Goal: Task Accomplishment & Management: Use online tool/utility

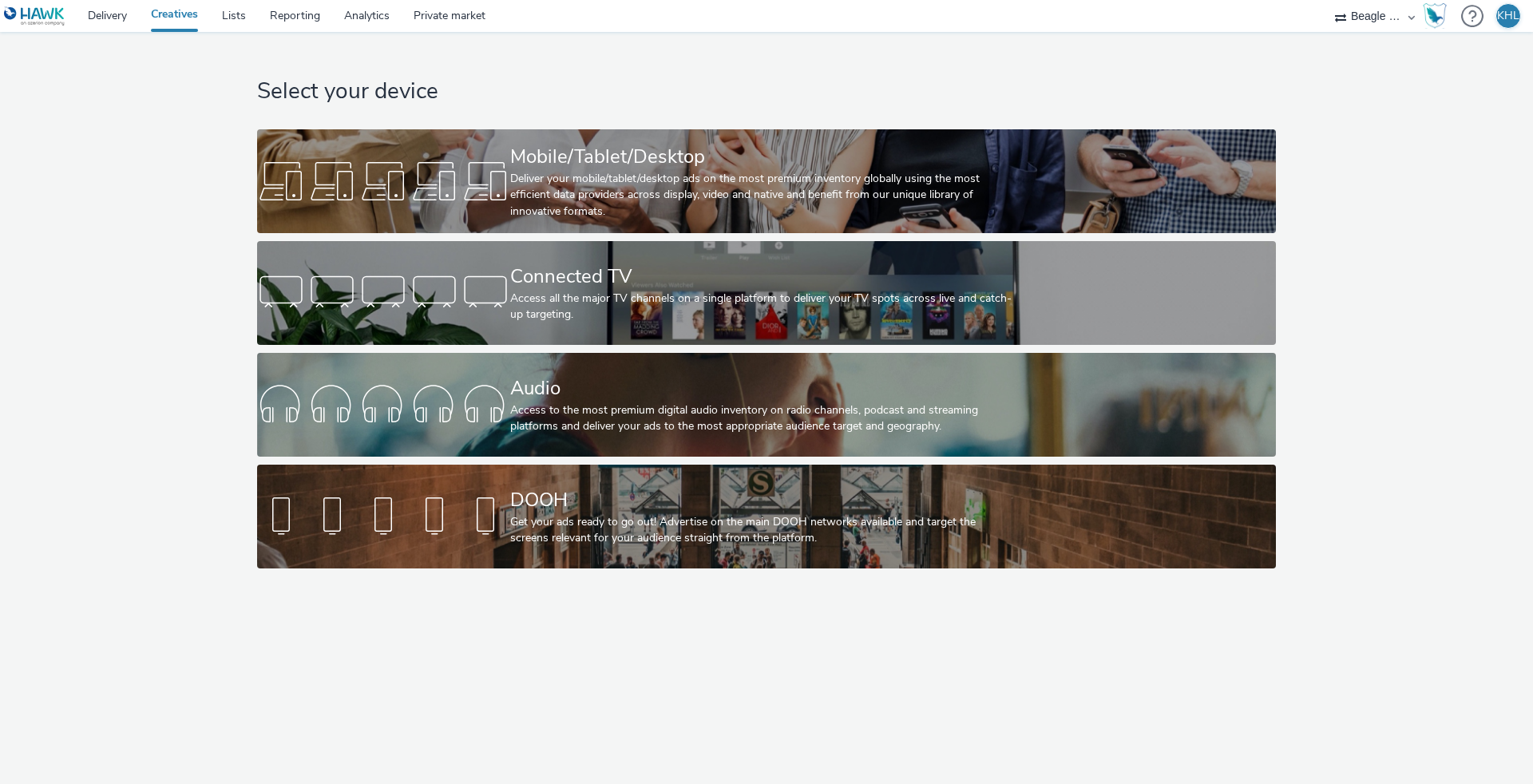
select select "cdb1600e-d33f-40a8-accd-eccb764071e3"
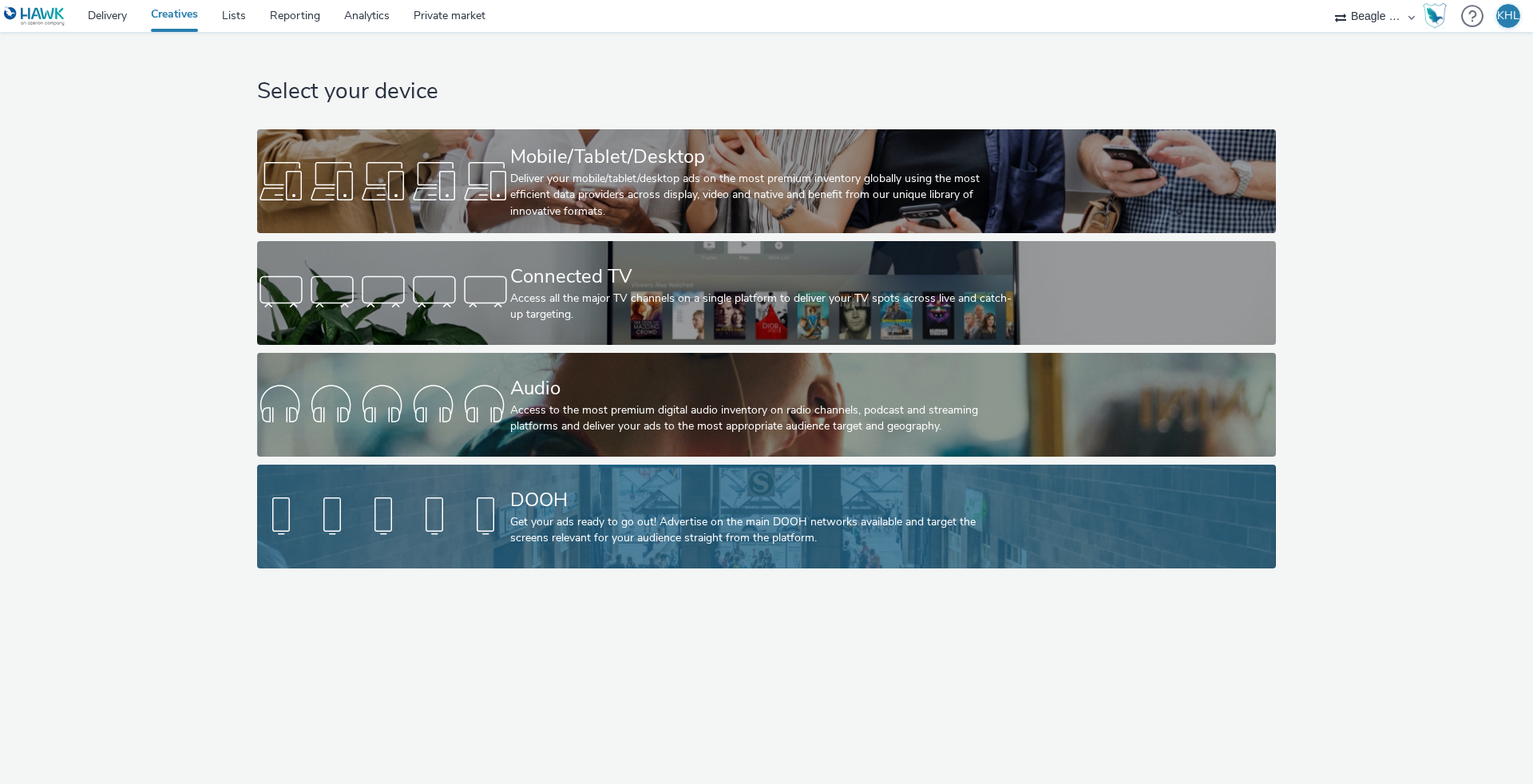
click at [592, 527] on div "Get your ads ready to go out! Advertise on the main DOOH networks available and…" at bounding box center [763, 530] width 506 height 33
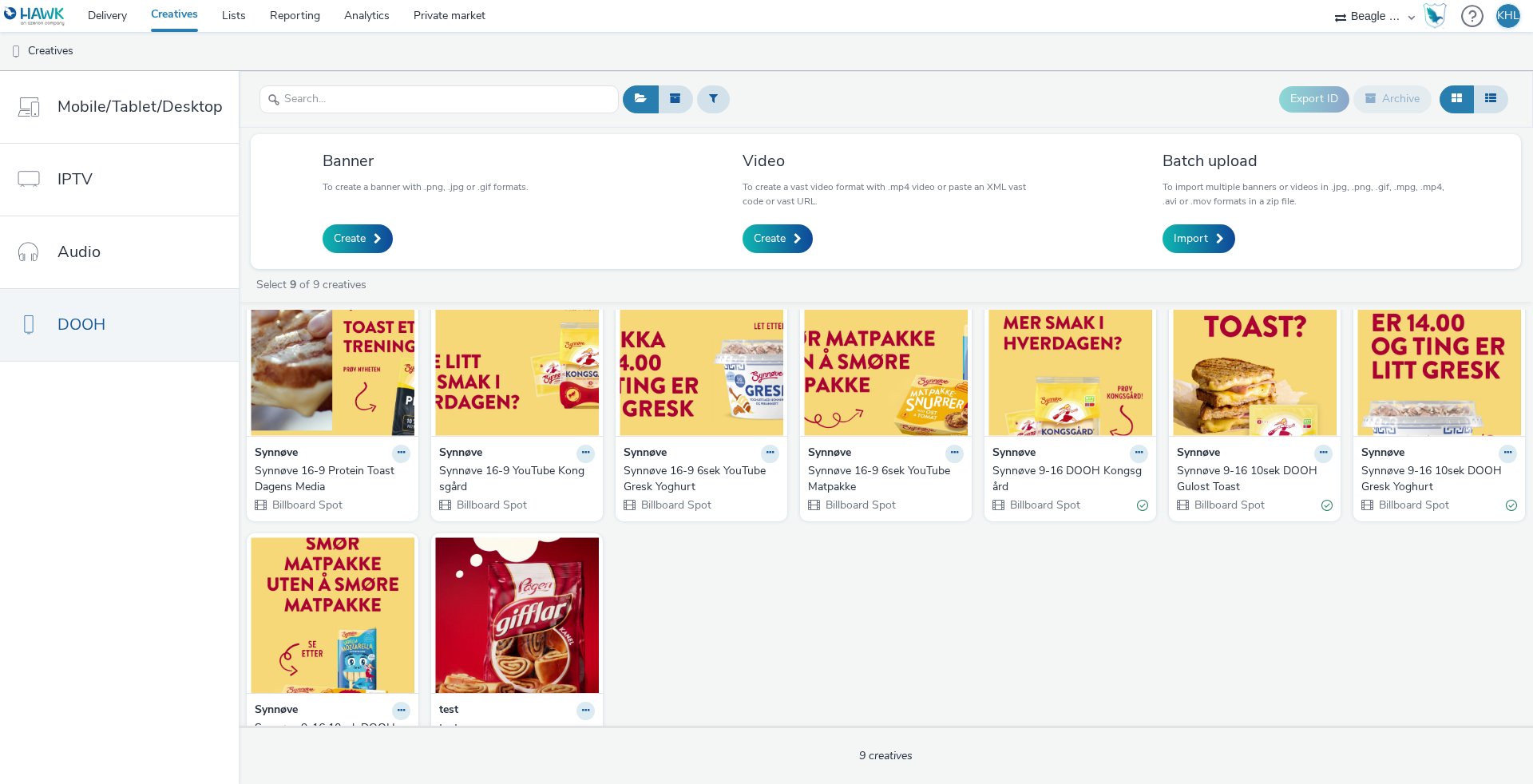
scroll to position [20, 0]
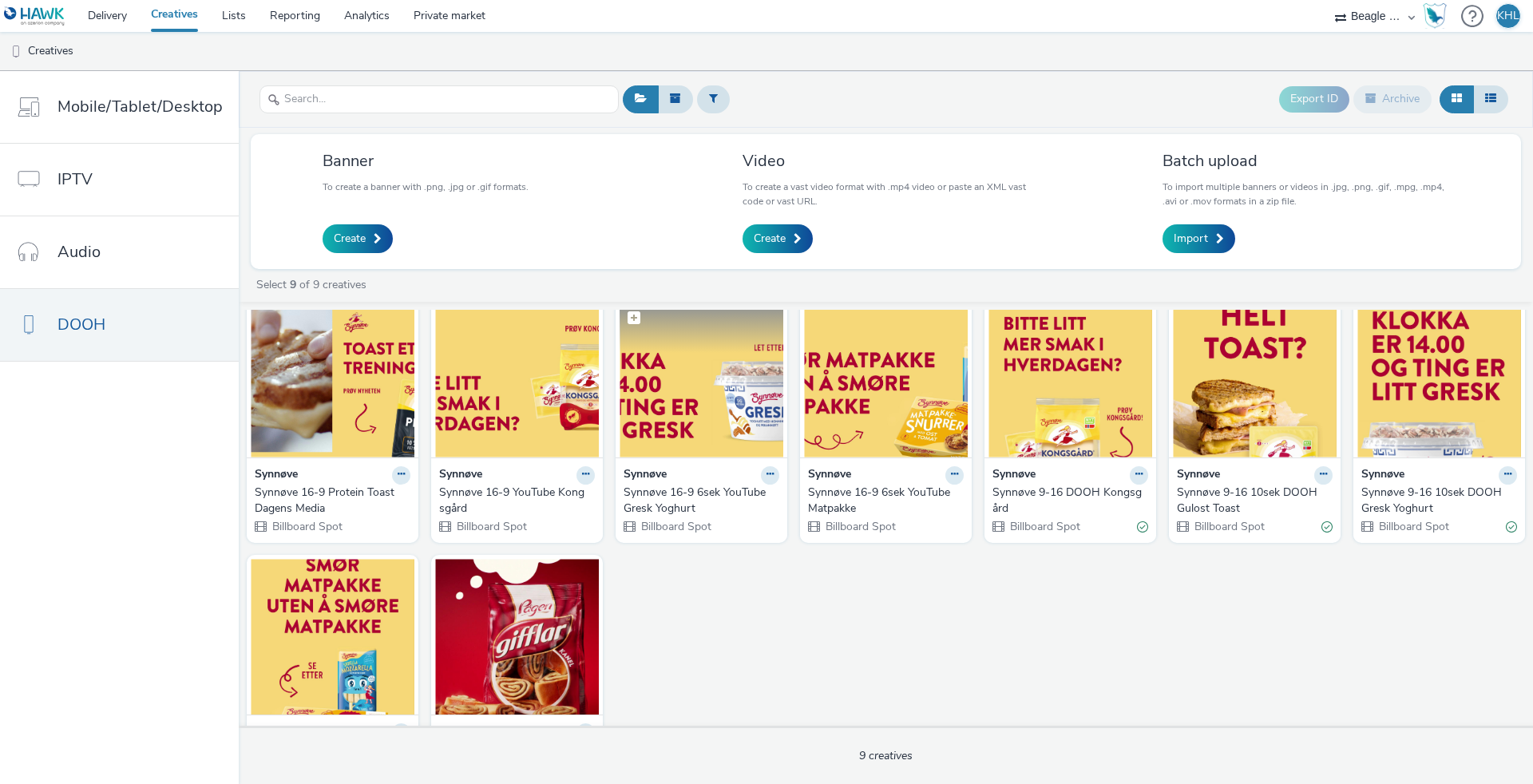
click at [691, 412] on img at bounding box center [701, 380] width 164 height 156
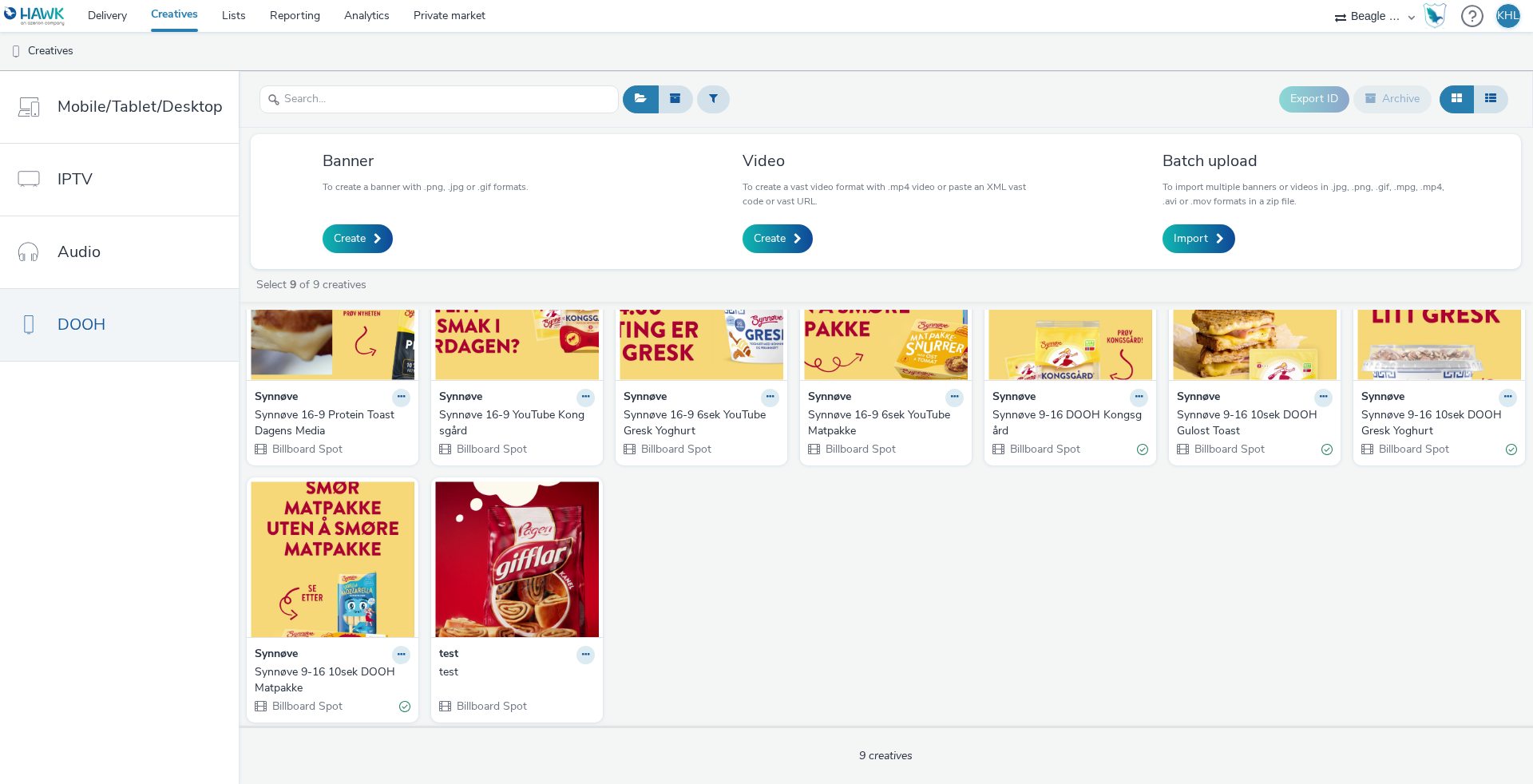
scroll to position [96, 0]
click at [496, 579] on img at bounding box center [517, 559] width 164 height 156
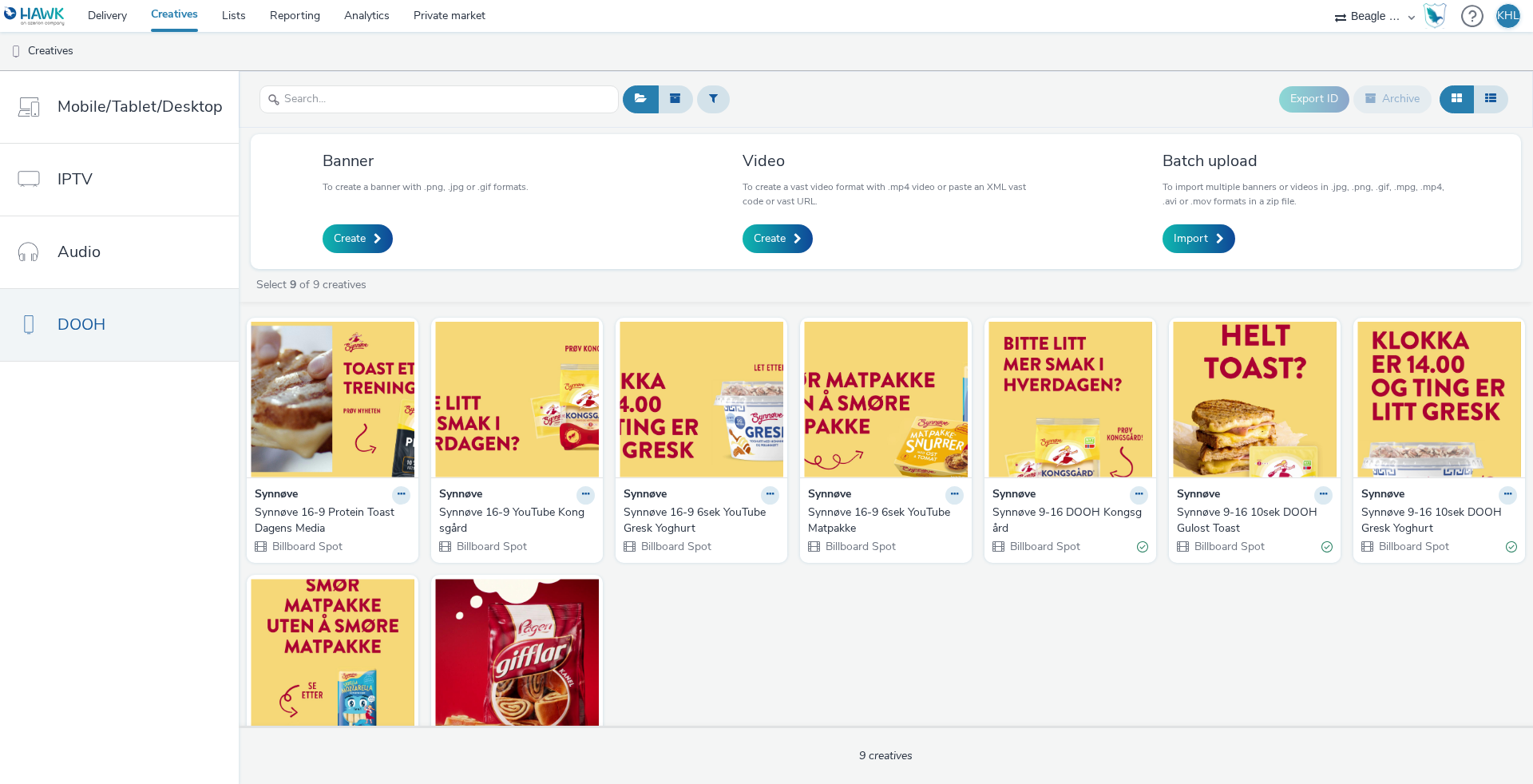
scroll to position [96, 0]
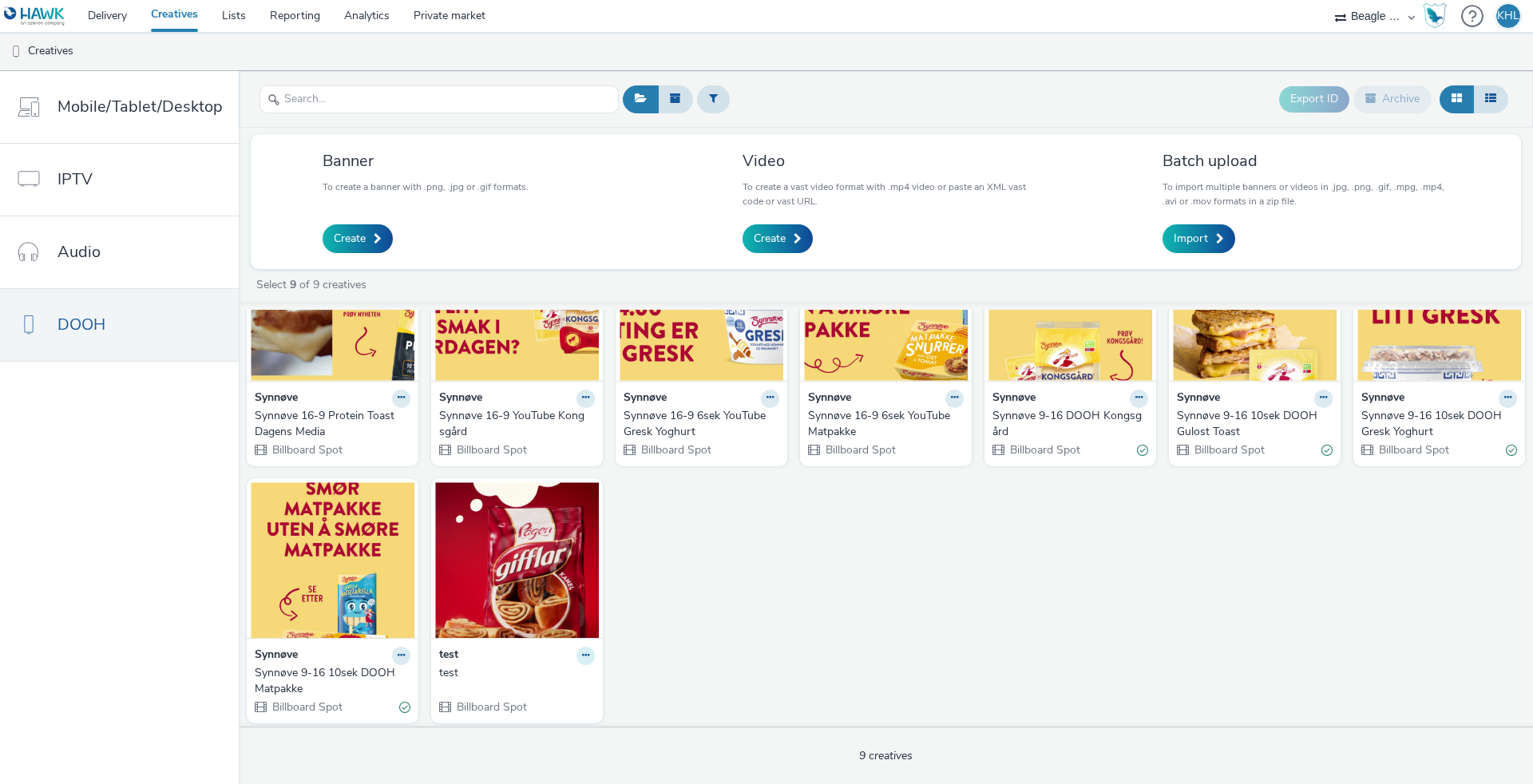
click at [587, 661] on button at bounding box center [586, 656] width 19 height 19
click at [527, 556] on img at bounding box center [517, 559] width 164 height 156
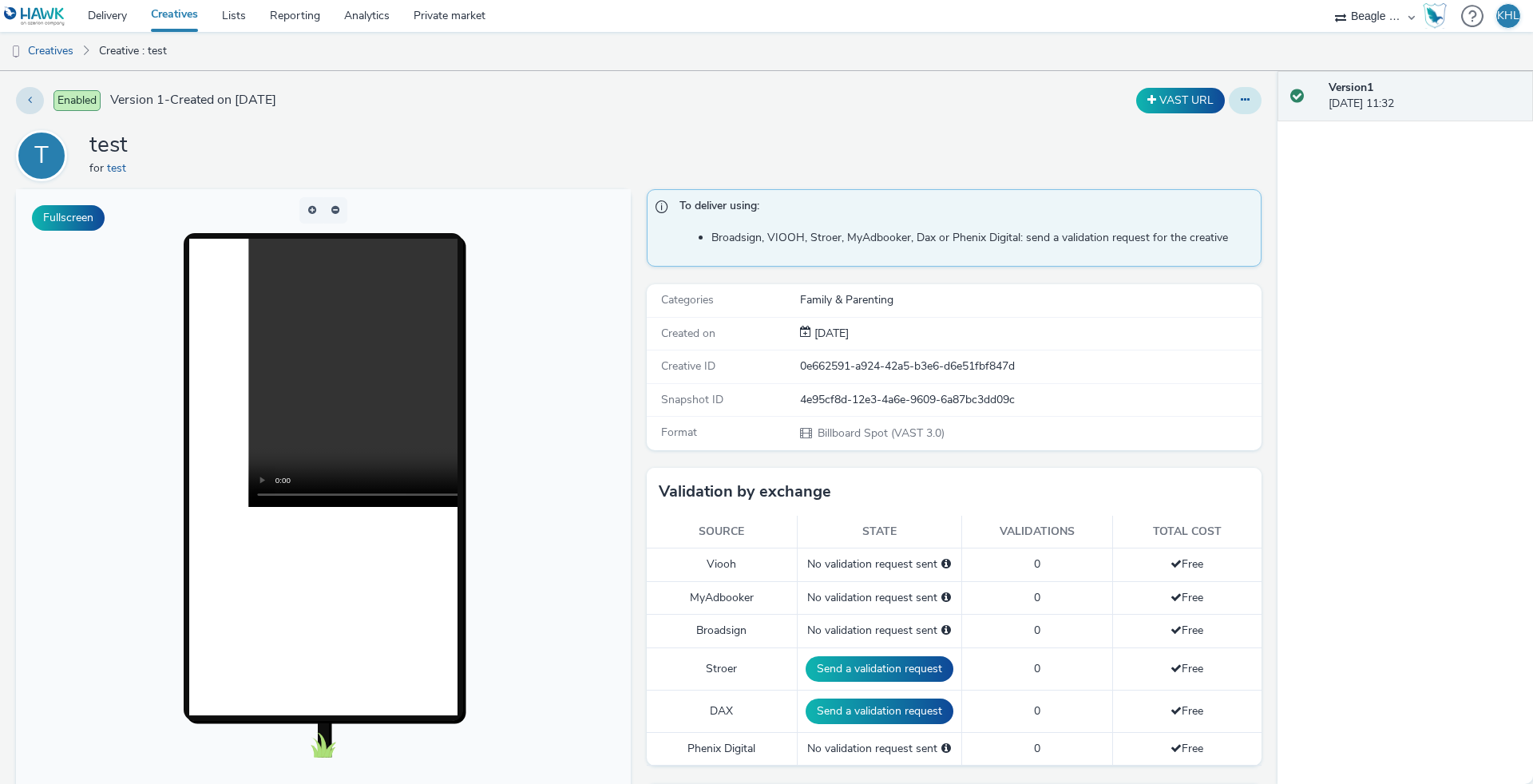
click at [1241, 96] on icon at bounding box center [1245, 100] width 9 height 12
click at [1193, 220] on link "Archive" at bounding box center [1201, 228] width 119 height 32
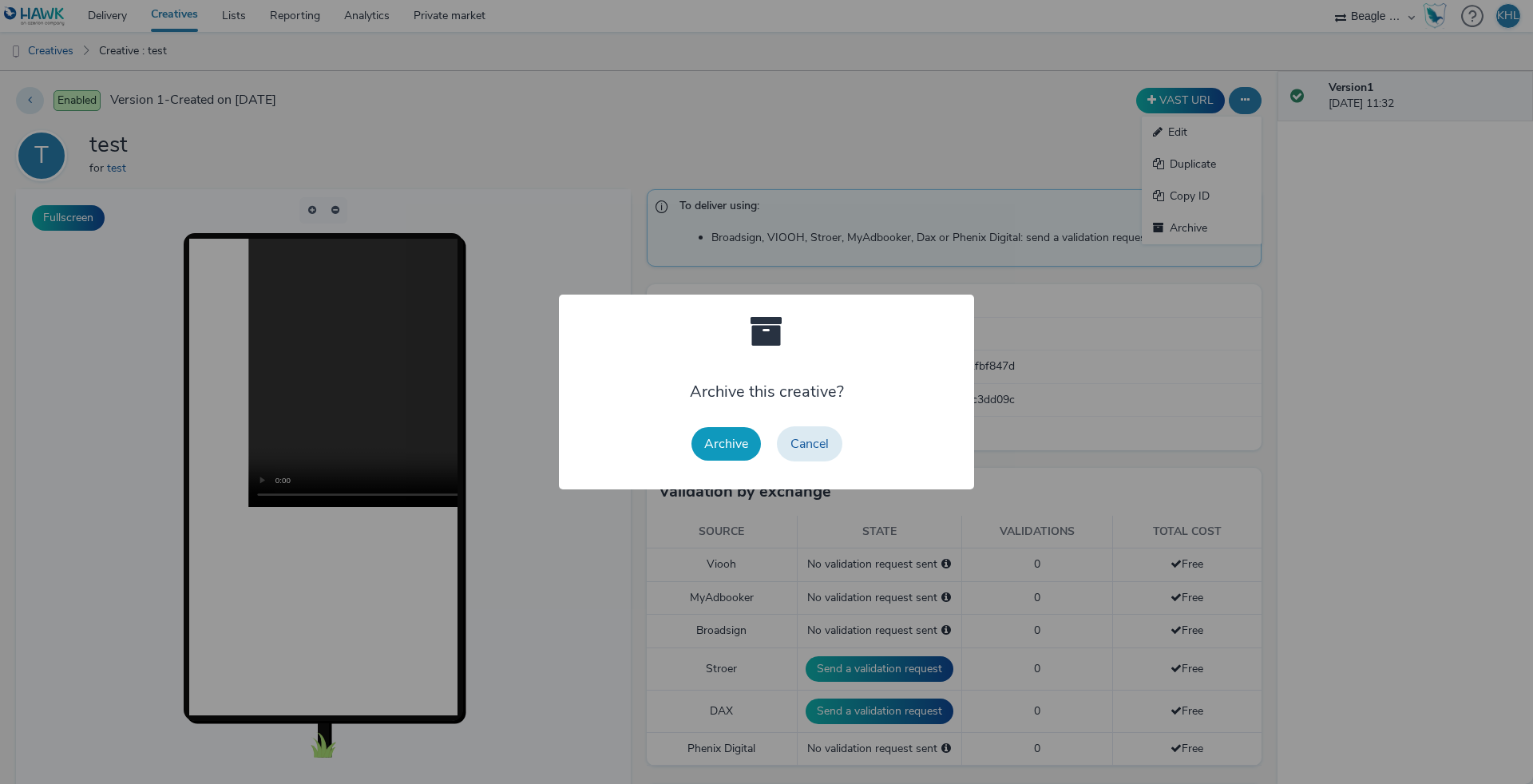
click at [735, 429] on button "Archive" at bounding box center [726, 444] width 70 height 34
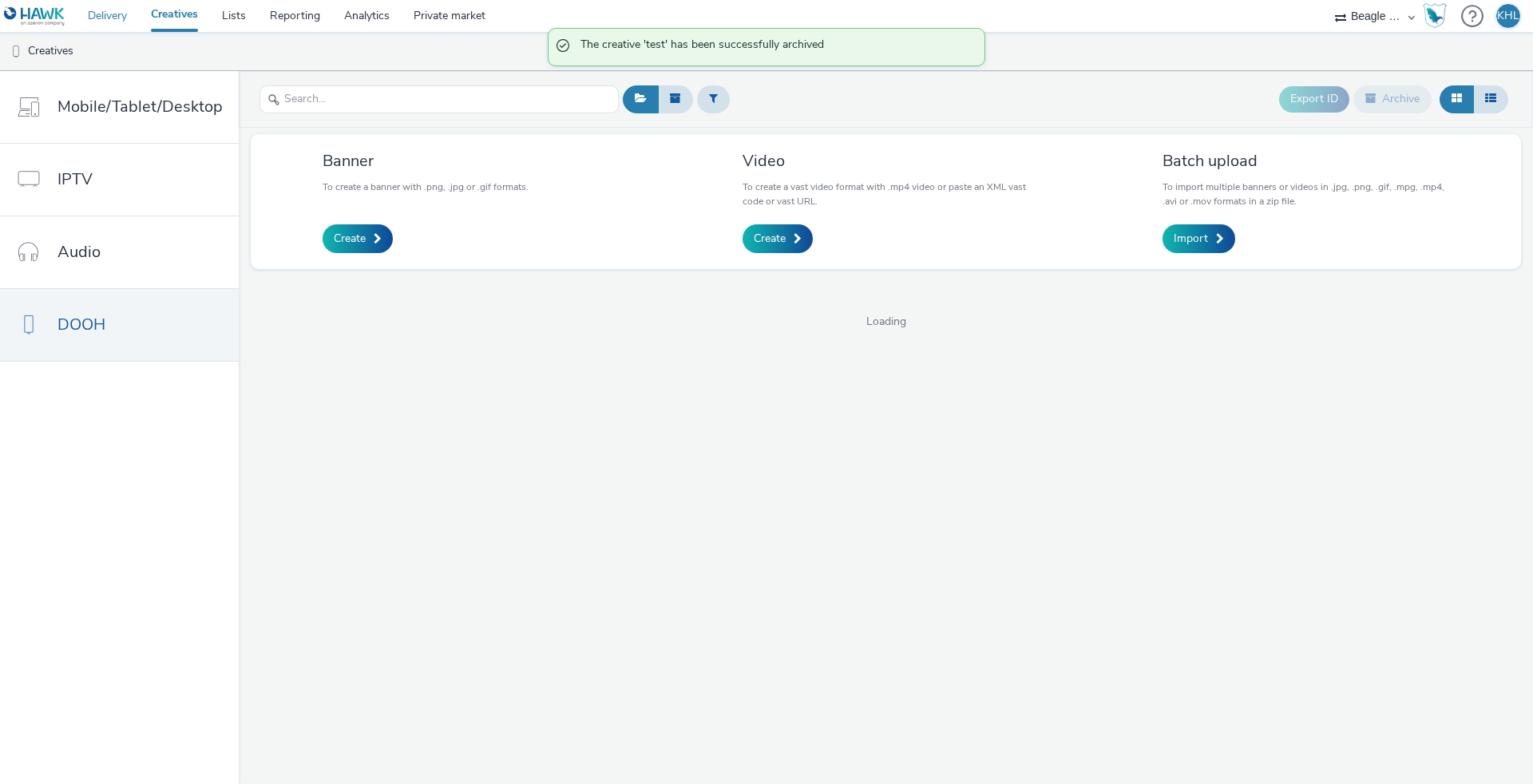
click at [111, 24] on link "Delivery" at bounding box center [107, 16] width 63 height 32
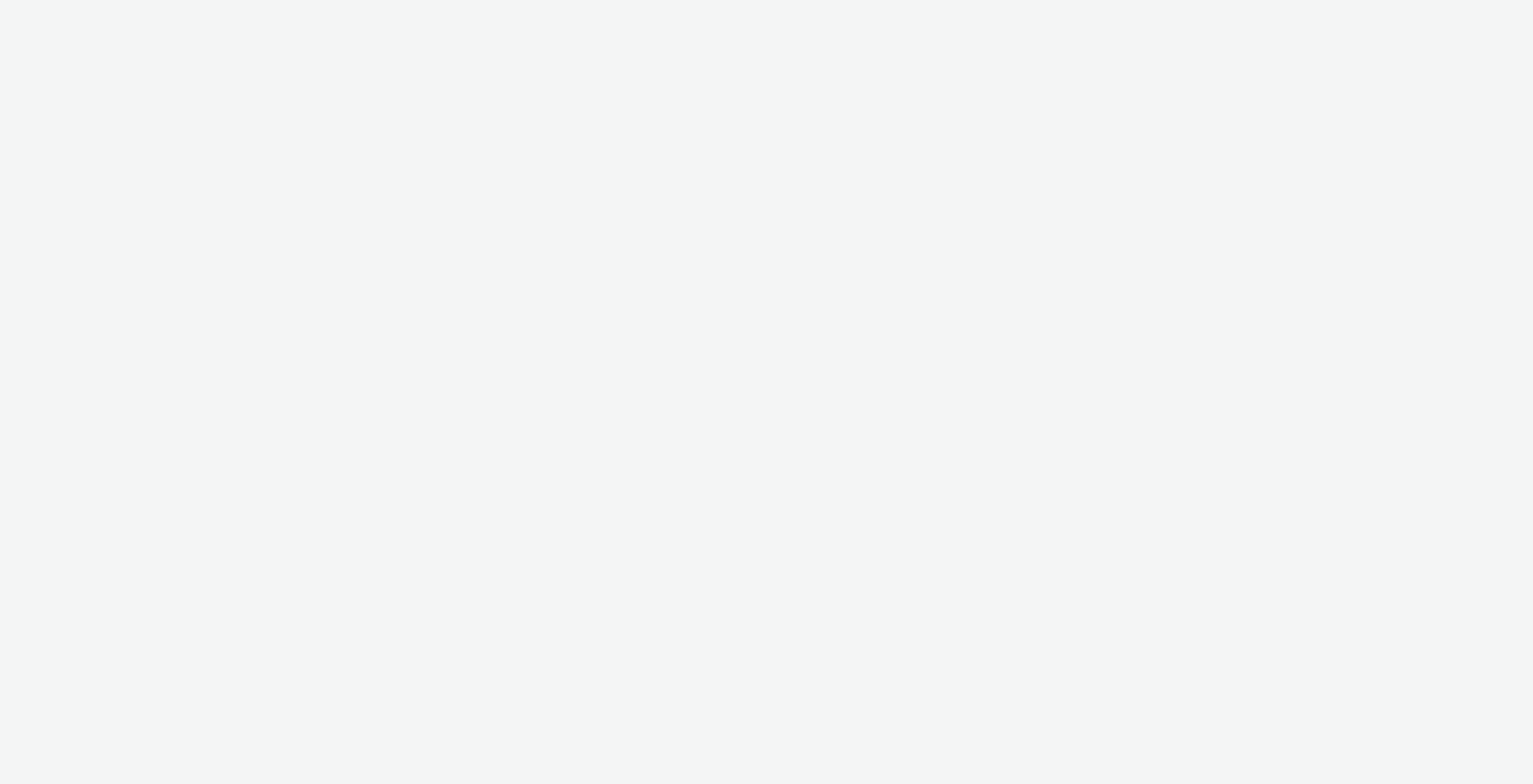
select select "10bae079-8a11-4fca-8b47-9e5fc357b551"
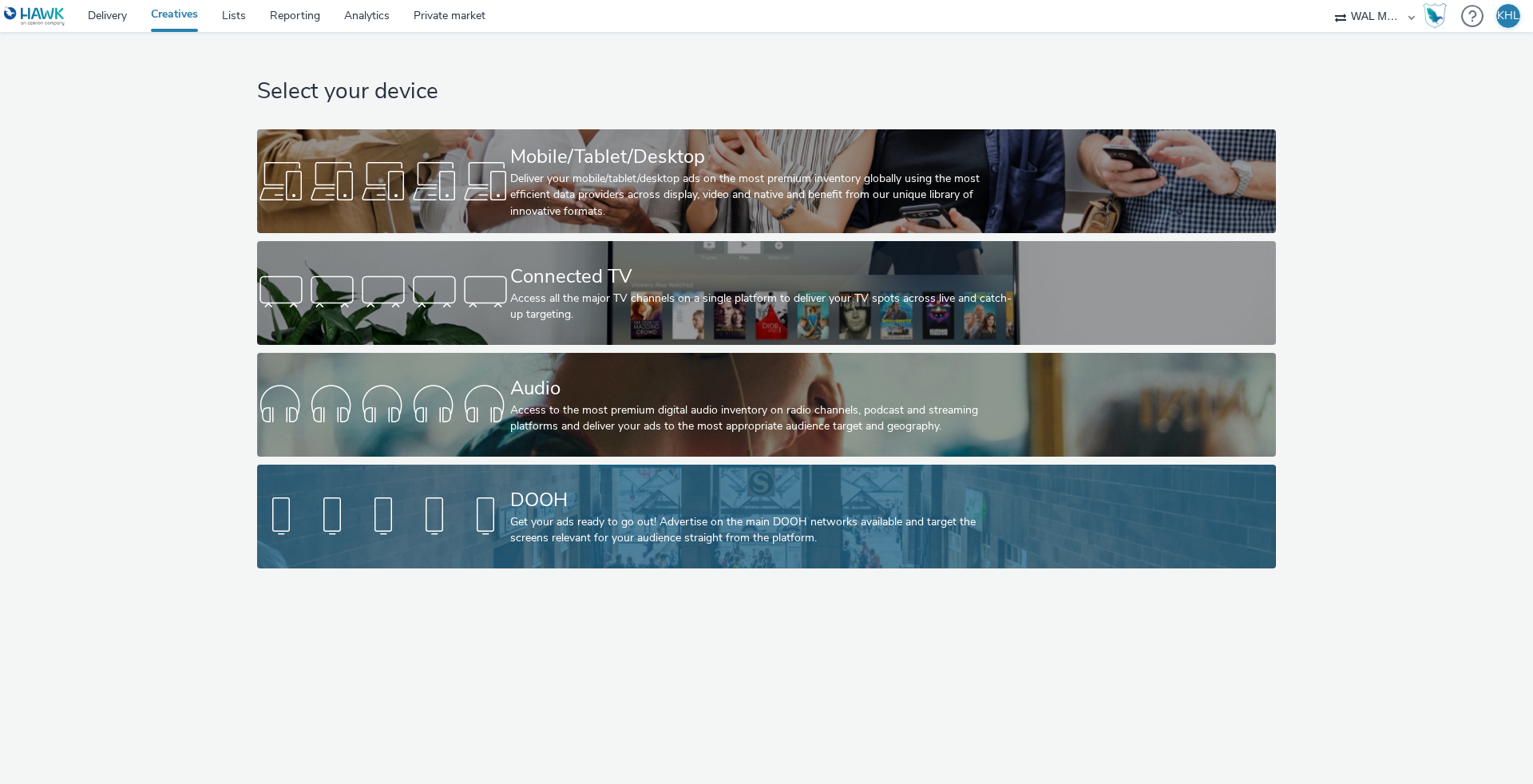
click at [525, 486] on div "DOOH" at bounding box center [763, 500] width 506 height 28
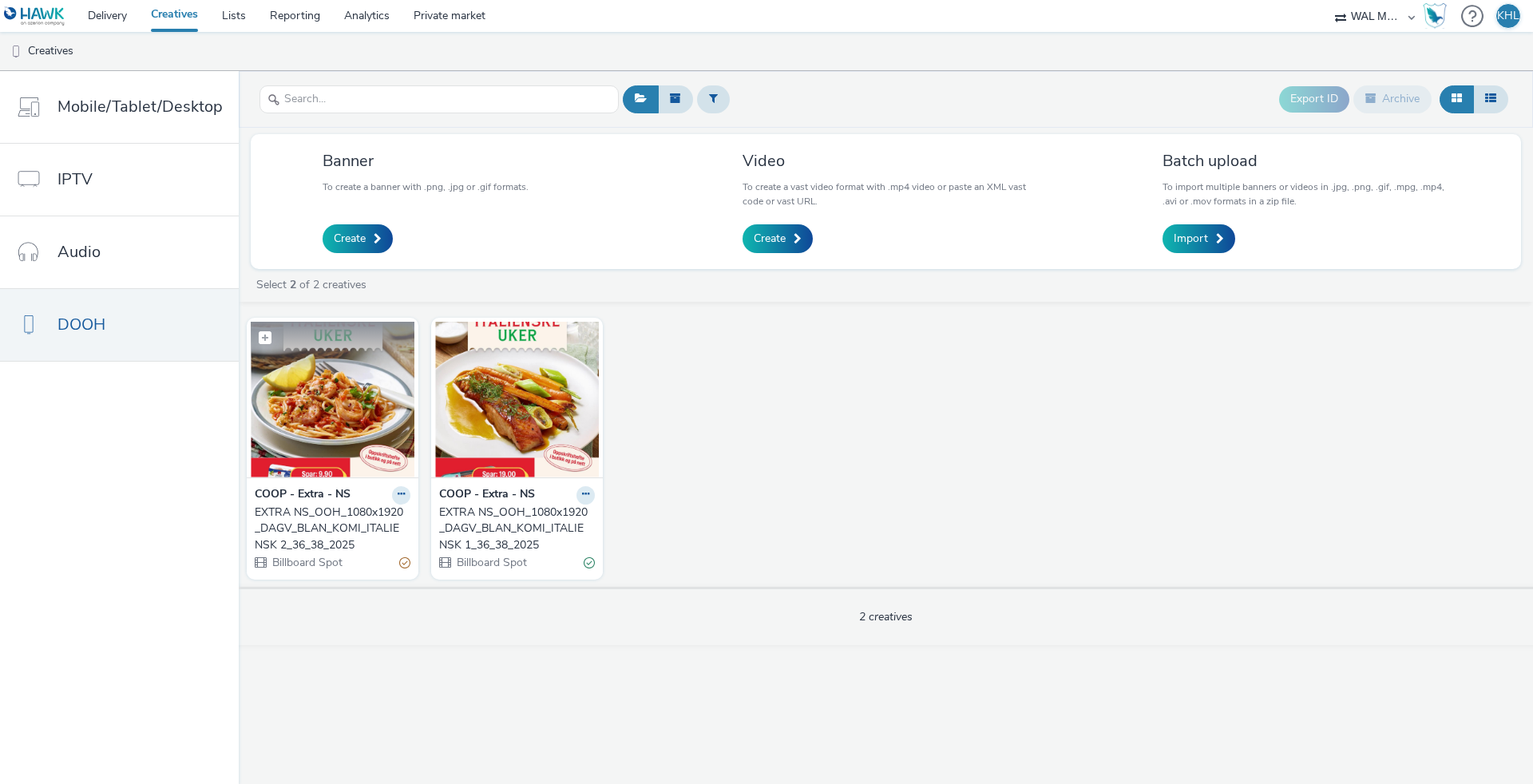
click at [365, 429] on img at bounding box center [332, 399] width 164 height 156
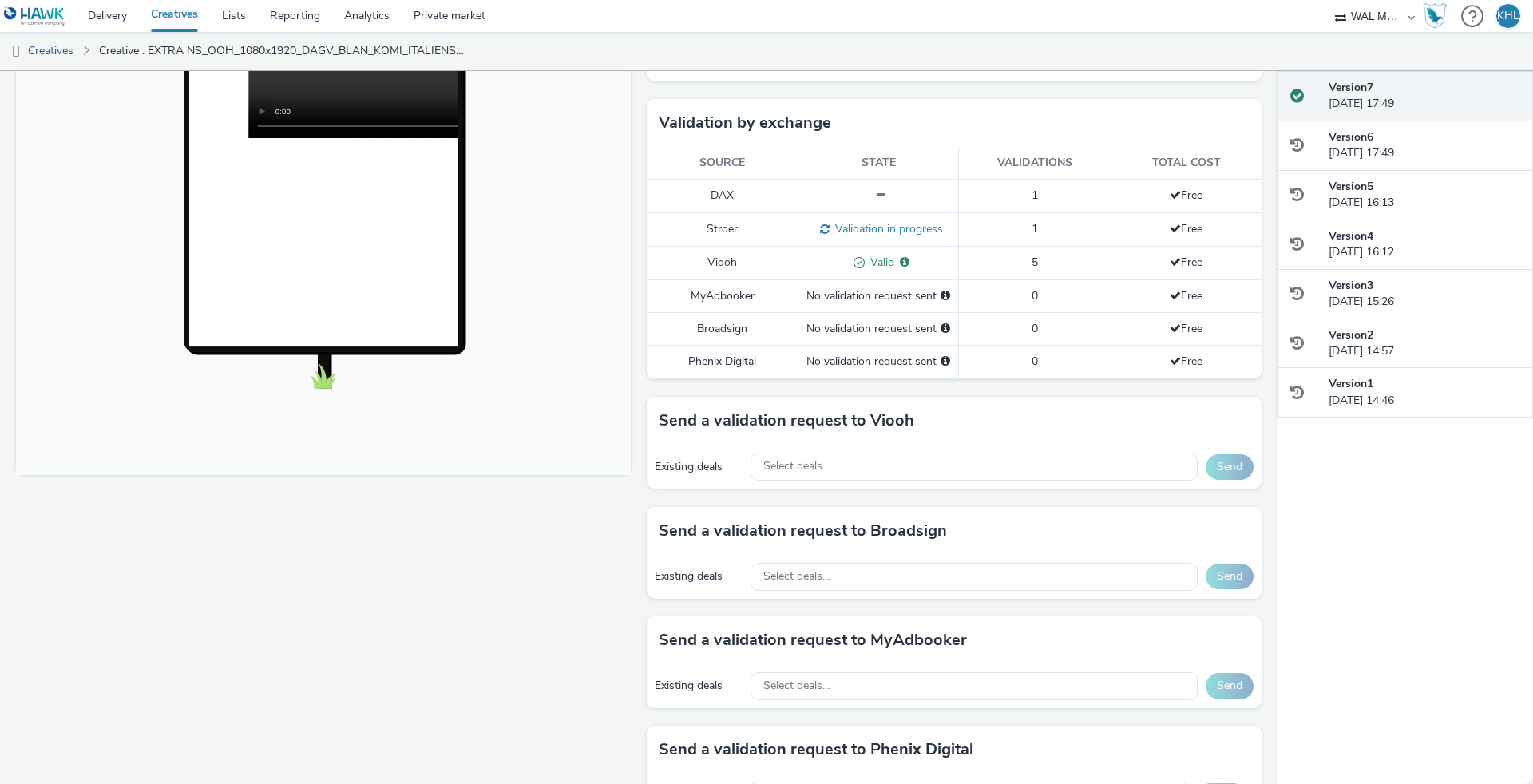
scroll to position [396, 0]
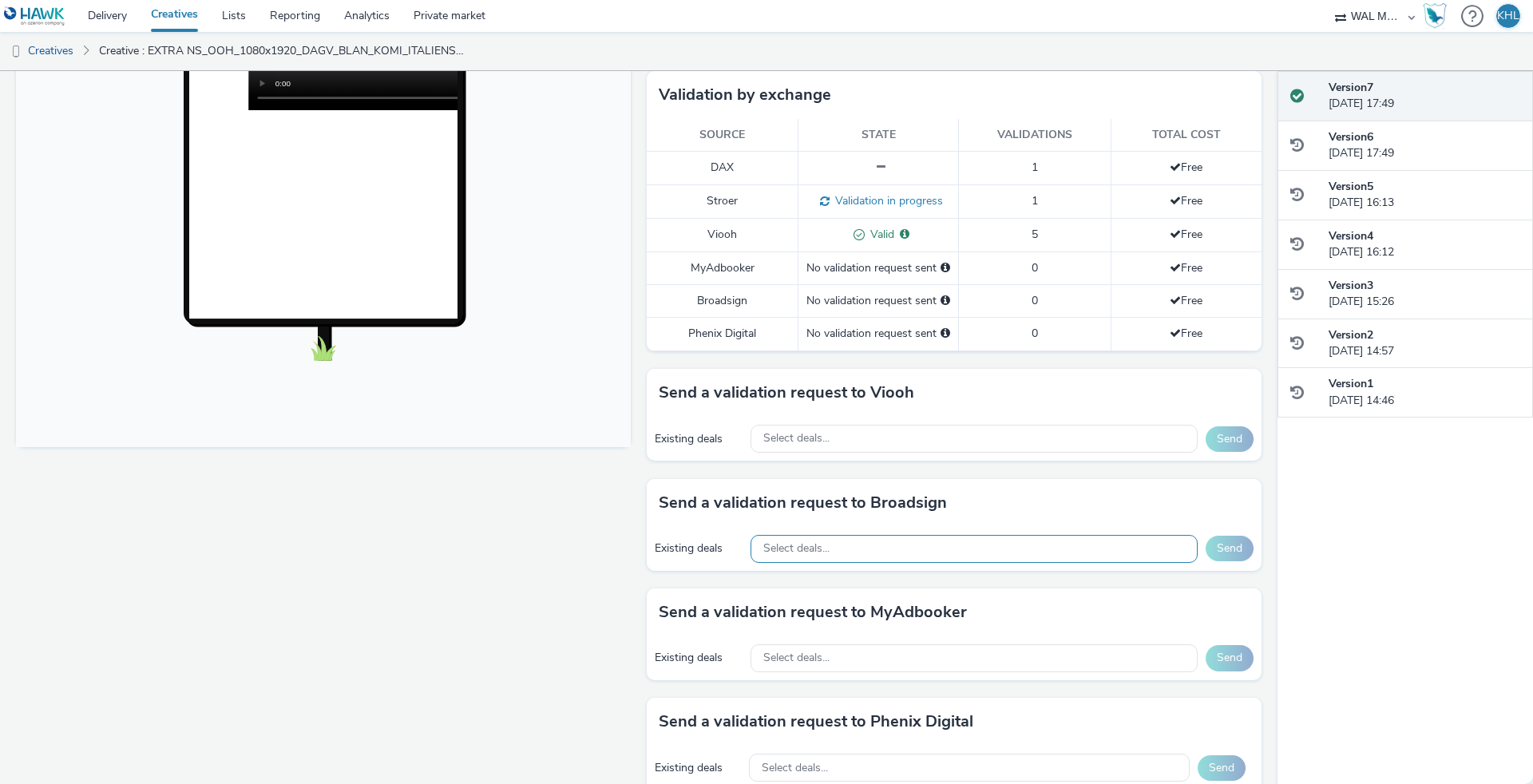
click at [886, 550] on div "Select deals..." at bounding box center [974, 548] width 447 height 28
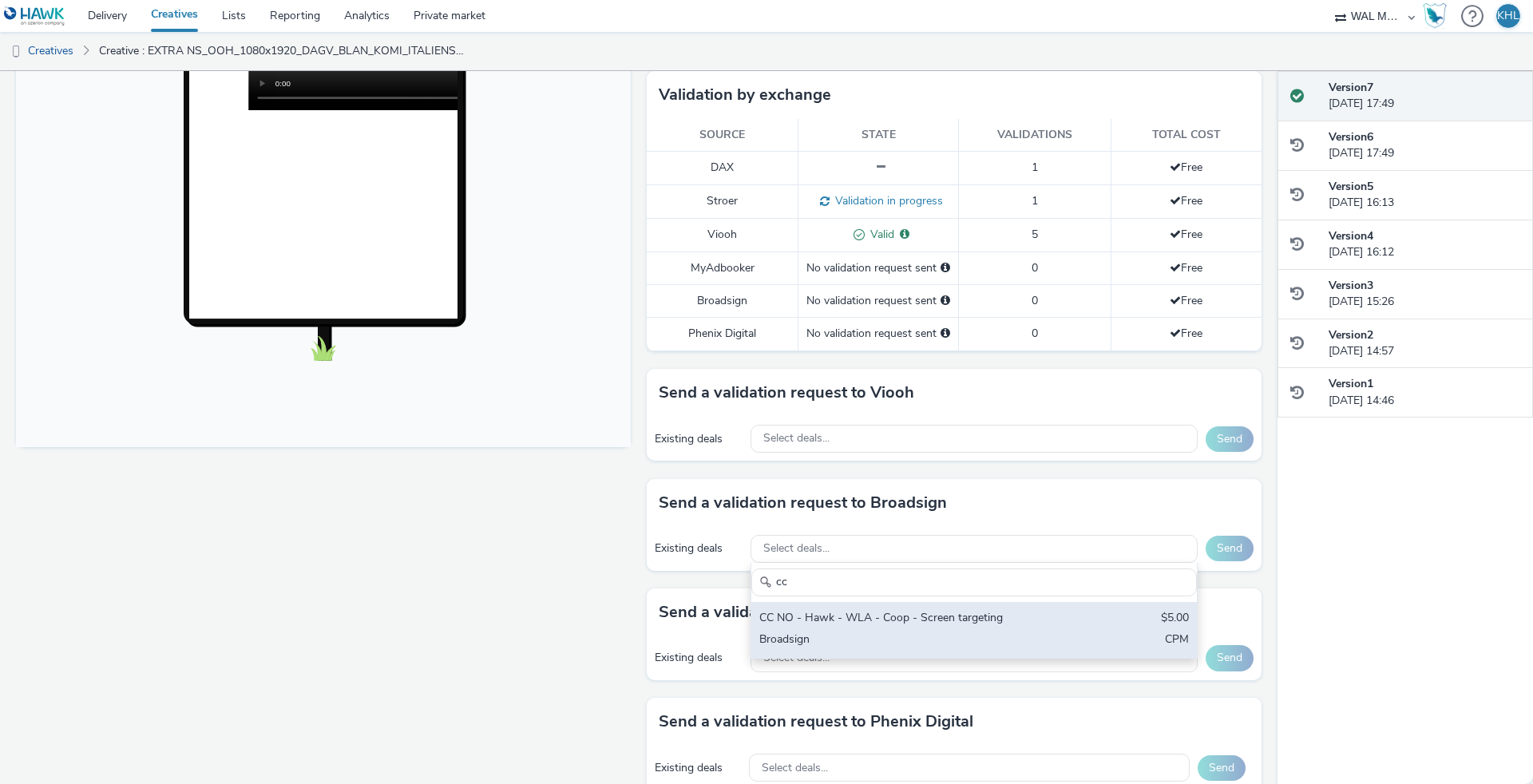
type input "c"
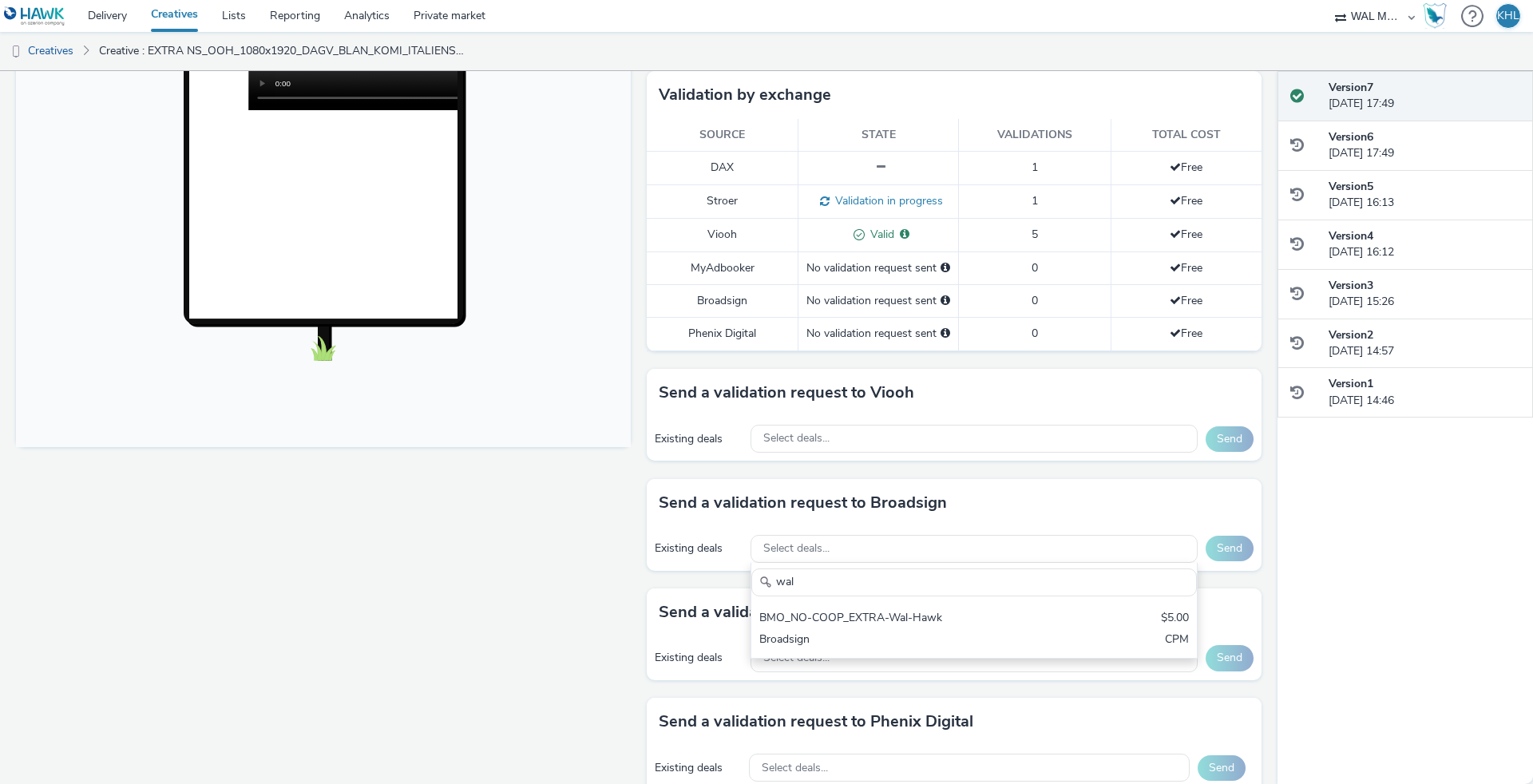
type input "wal"
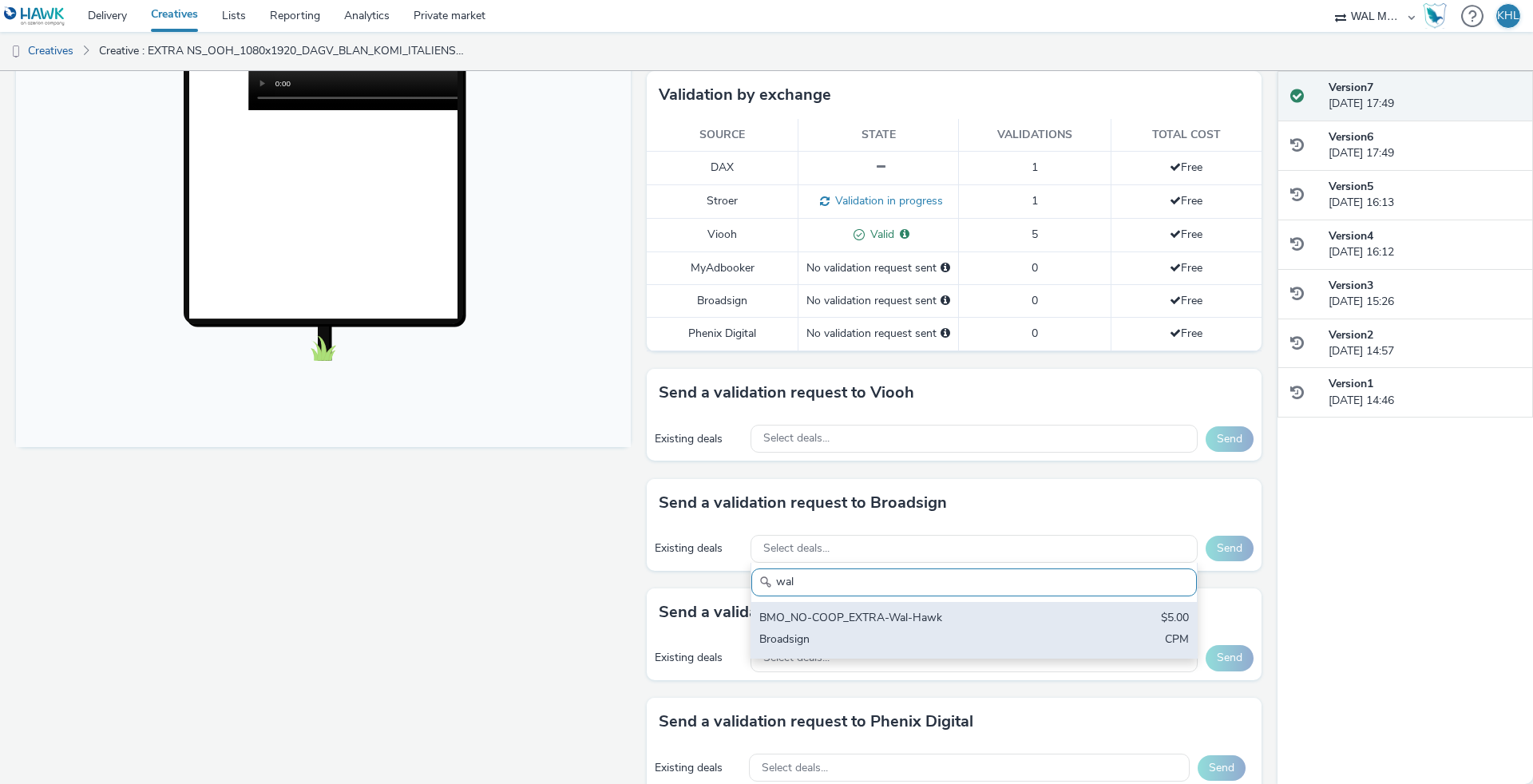
click at [971, 623] on div "BMO_NO-COOP_EXTRA-Wal-Hawk" at bounding box center [901, 618] width 283 height 19
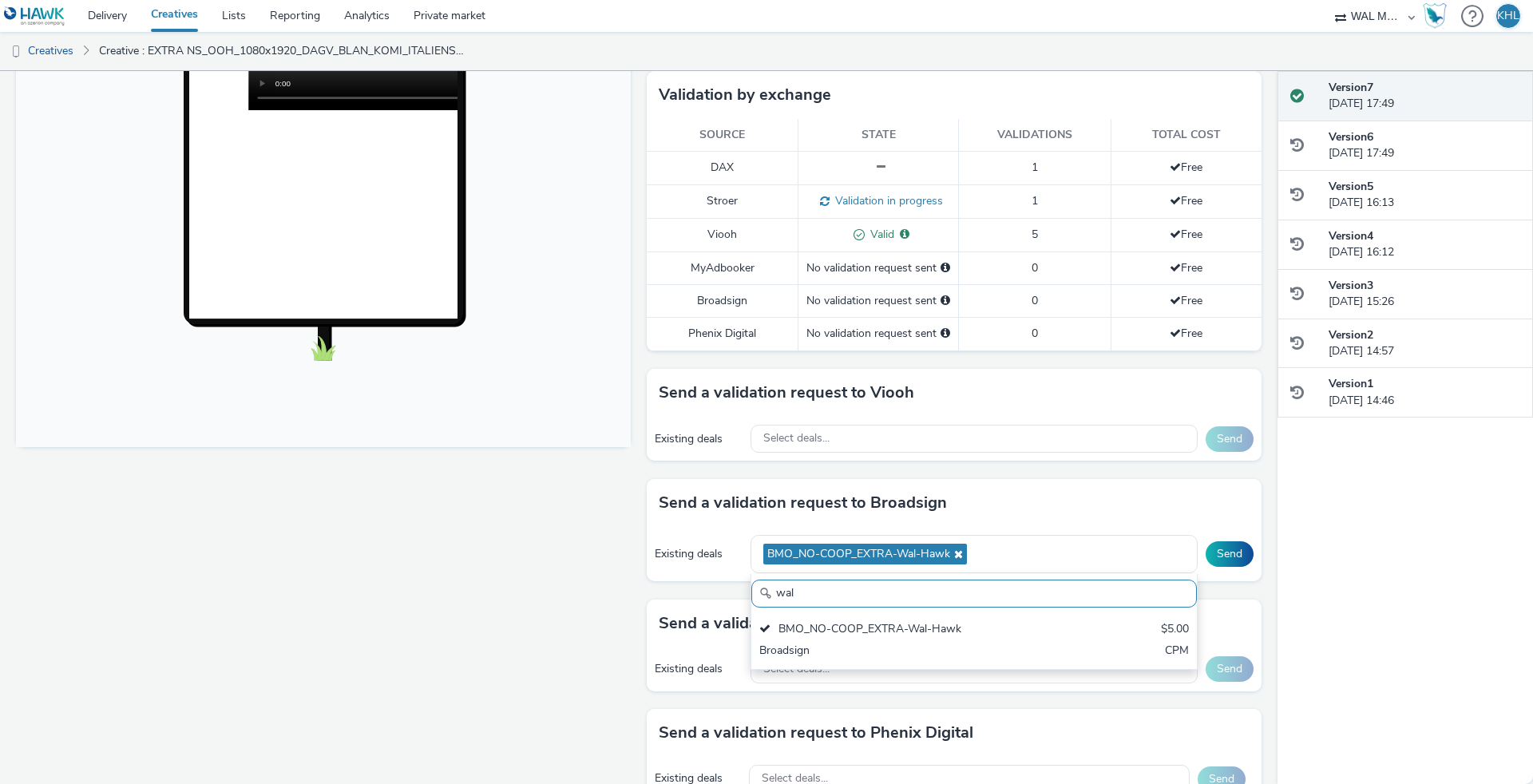
click at [1253, 556] on div "Send" at bounding box center [1230, 553] width 48 height 26
click at [1242, 556] on button "Send" at bounding box center [1230, 553] width 48 height 26
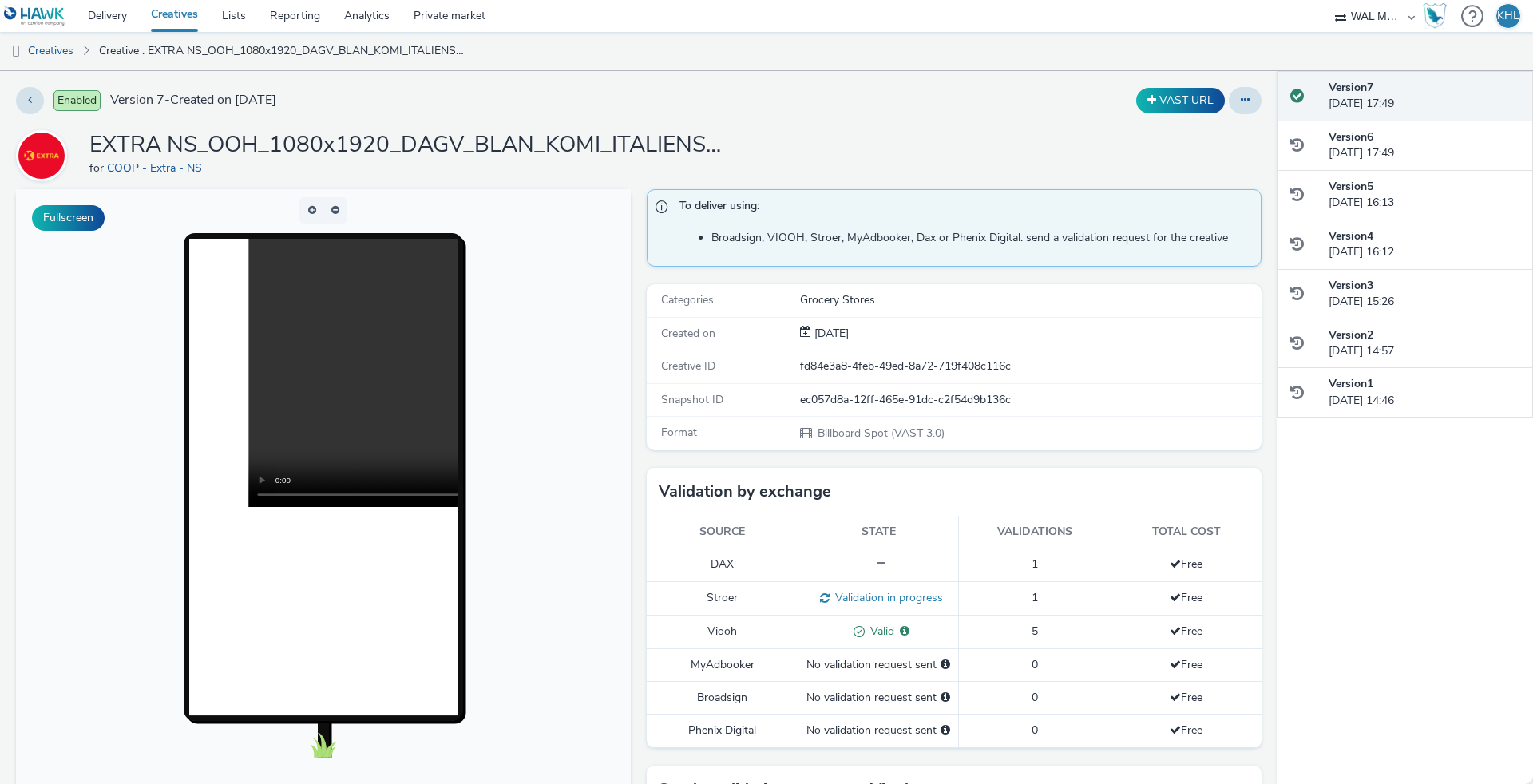
scroll to position [0, 0]
click at [1249, 105] on button at bounding box center [1245, 101] width 33 height 27
click at [881, 195] on div "To deliver using: Broadsign, VIOOH, Stroer, MyAdbooker, Dax or Phenix Digital: …" at bounding box center [955, 227] width 615 height 78
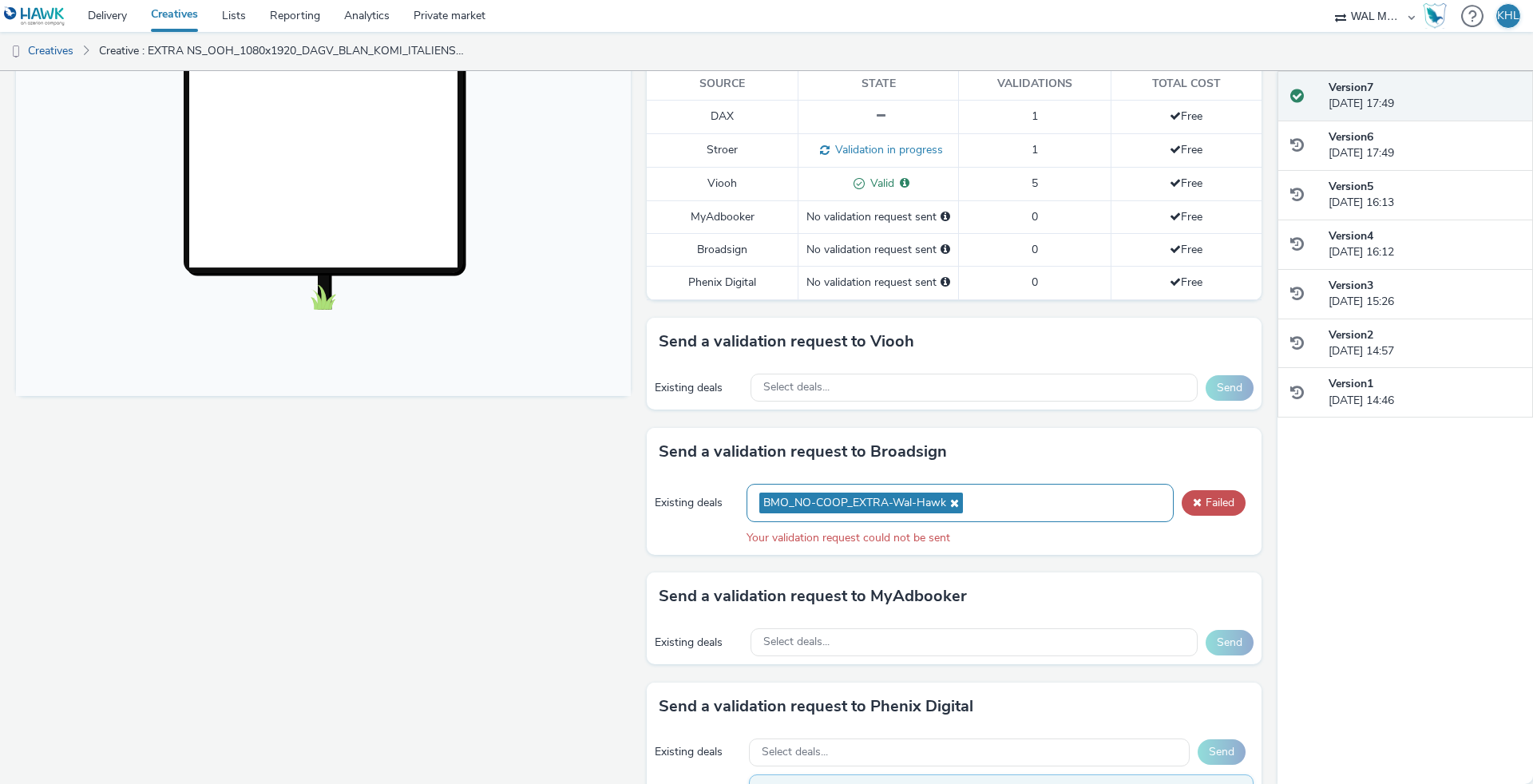
scroll to position [724, 0]
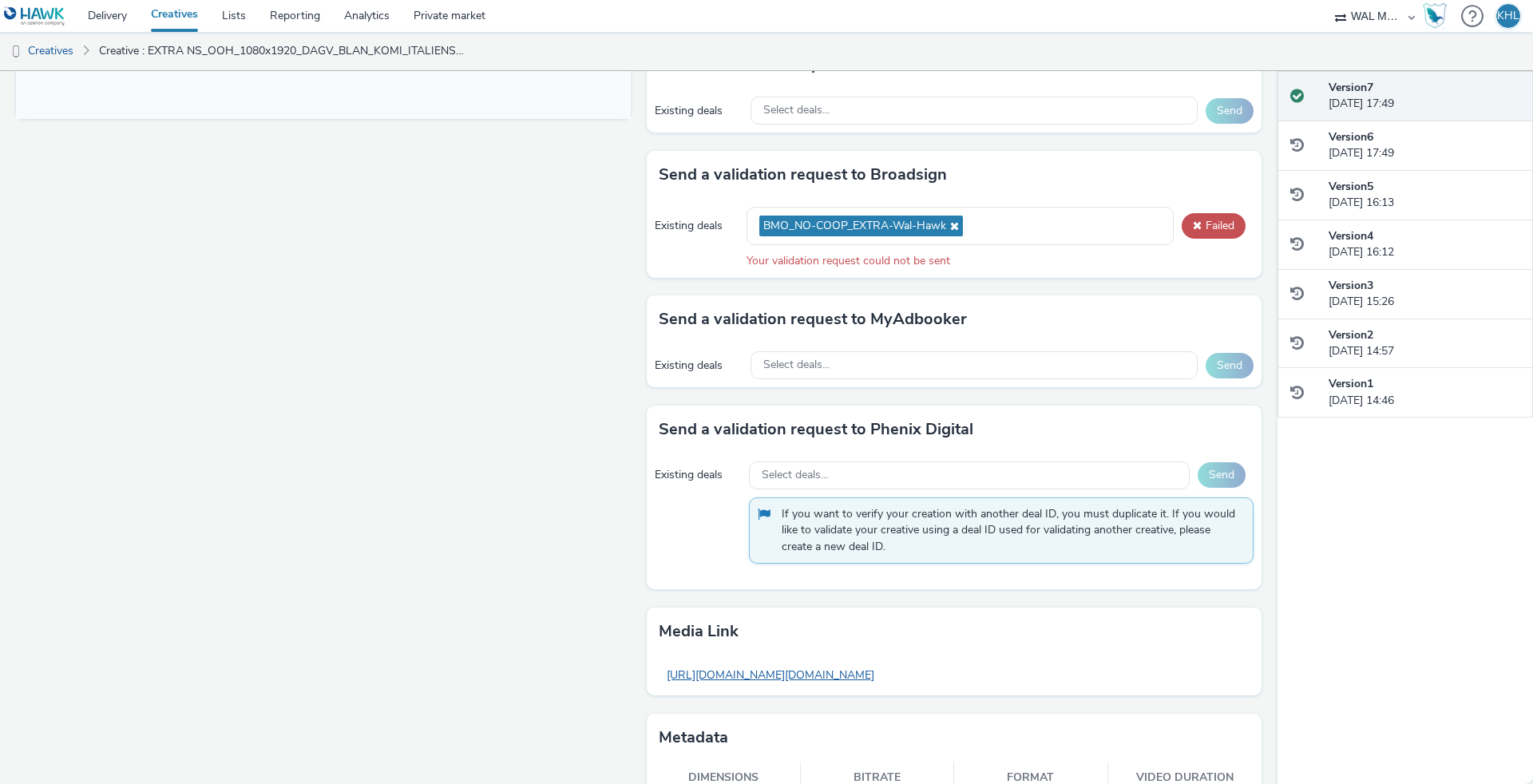
click at [882, 667] on link "https://tabmo-cdn.s3.eu-west-1.amazonaws.com/hawk.tabmo.io/organizations/713a71…" at bounding box center [770, 674] width 224 height 31
click at [109, 14] on link "Delivery" at bounding box center [107, 16] width 63 height 32
